Goal: Information Seeking & Learning: Learn about a topic

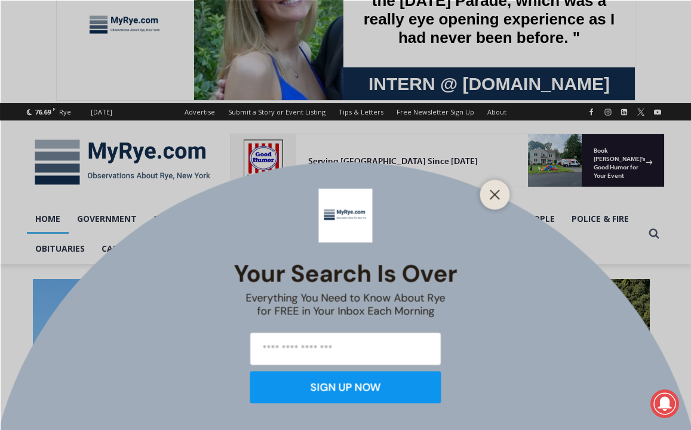
scroll to position [127, 0]
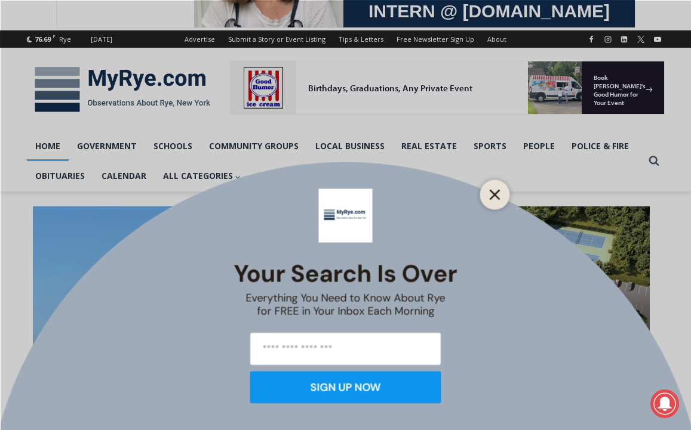
click at [499, 190] on icon "Close" at bounding box center [495, 194] width 11 height 11
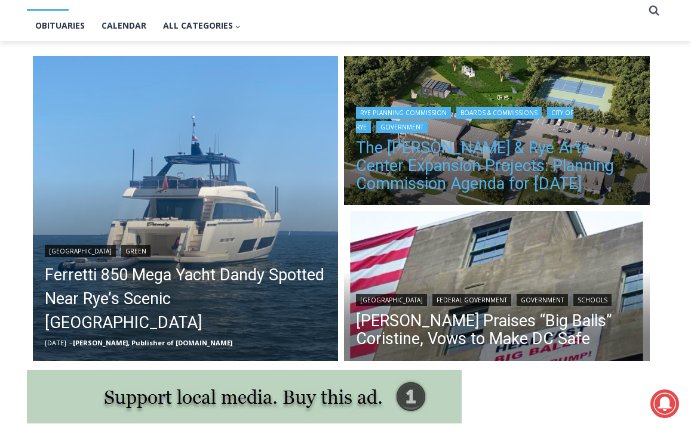
scroll to position [290, 0]
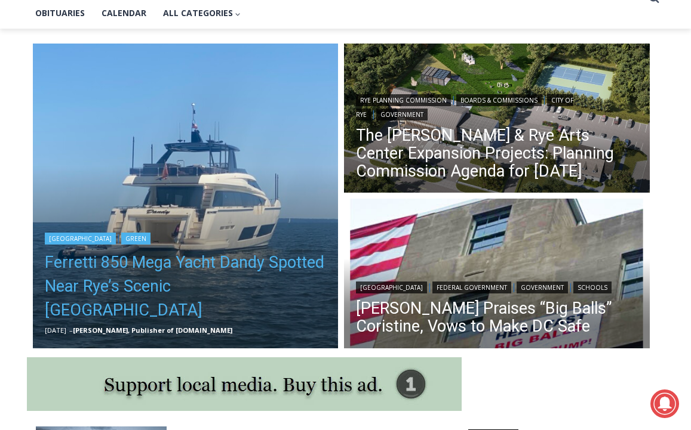
click at [181, 285] on link "Ferretti 850 Mega Yacht Dandy Spotted Near Rye’s Scenic [GEOGRAPHIC_DATA]" at bounding box center [186, 287] width 282 height 72
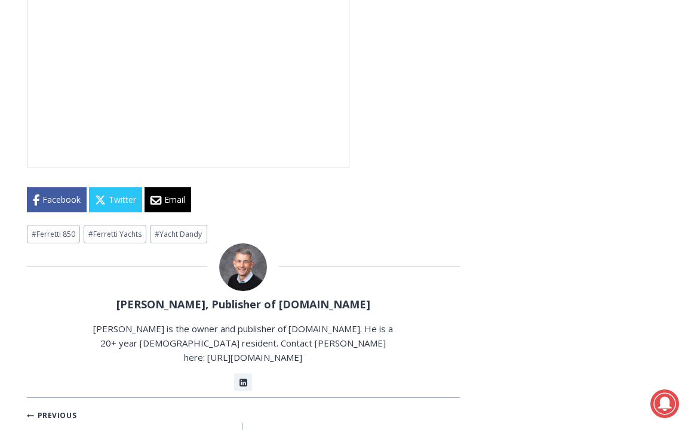
scroll to position [3257, 0]
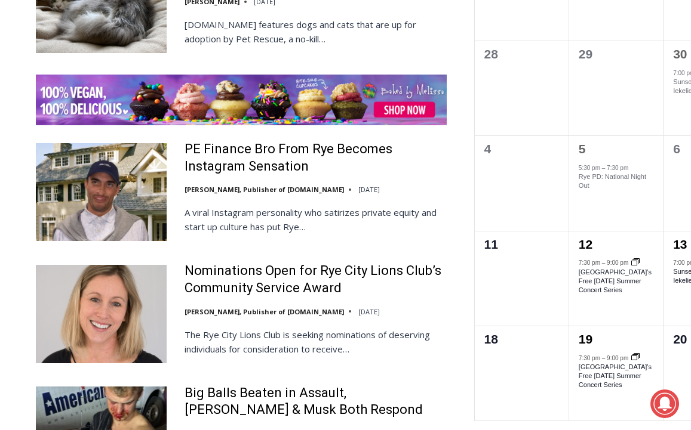
scroll to position [1968, 0]
